Goal: Find specific page/section: Find specific page/section

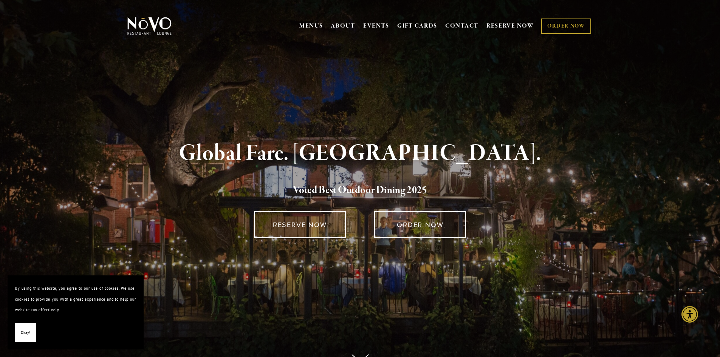
click at [25, 333] on span "Okay!" at bounding box center [25, 332] width 9 height 11
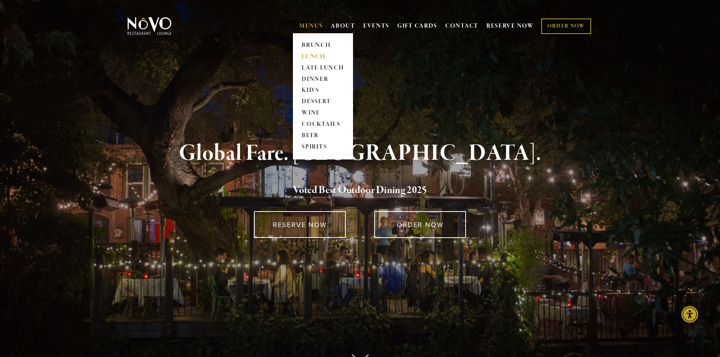
click at [310, 55] on link "LUNCH" at bounding box center [322, 56] width 47 height 11
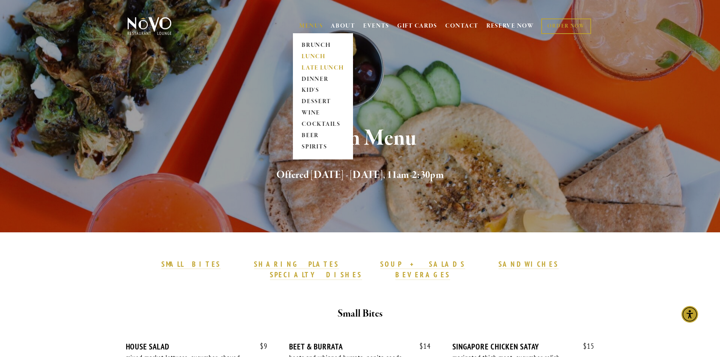
click at [303, 68] on link "LATE LUNCH" at bounding box center [322, 67] width 47 height 11
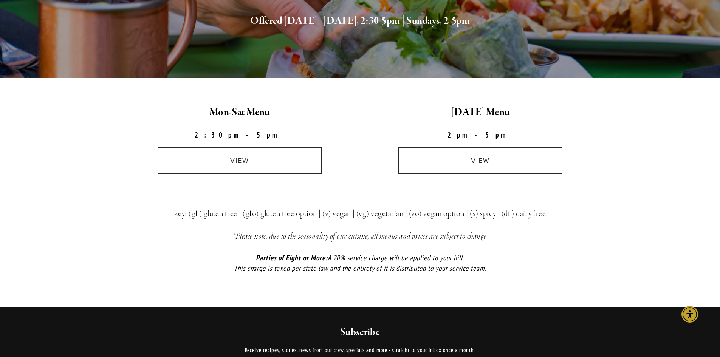
scroll to position [151, 0]
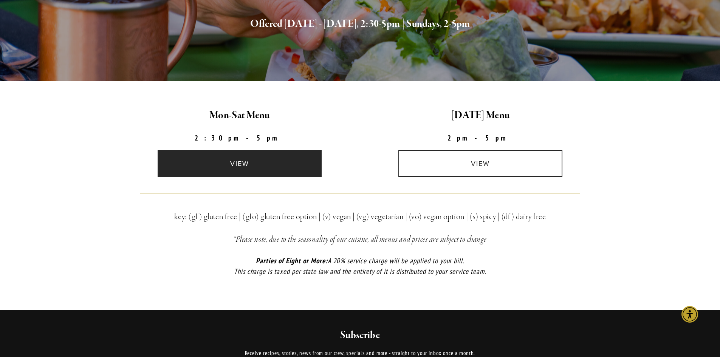
click at [229, 161] on link "view" at bounding box center [240, 163] width 164 height 27
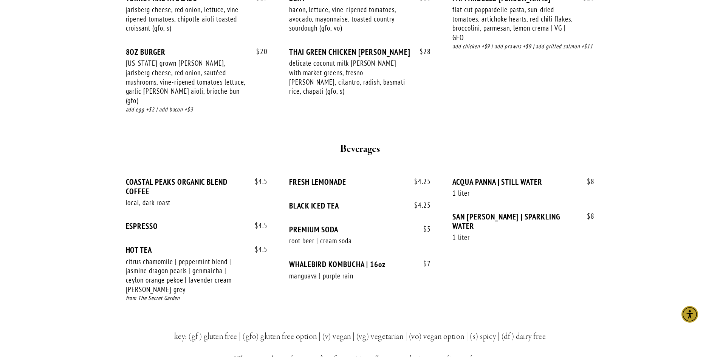
scroll to position [945, 0]
